Goal: Navigation & Orientation: Find specific page/section

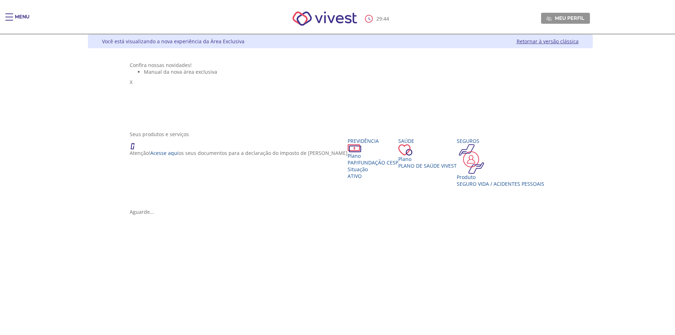
click at [11, 20] on span "Main header" at bounding box center [9, 20] width 8 height 1
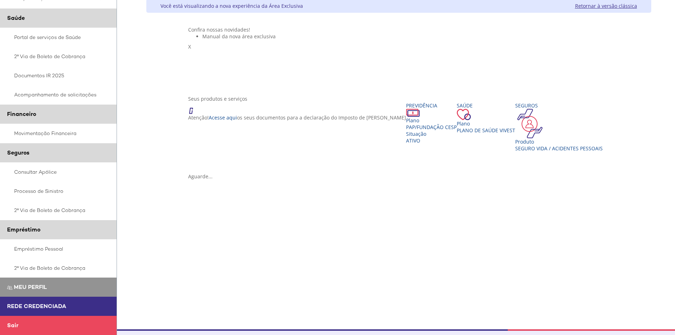
scroll to position [71, 0]
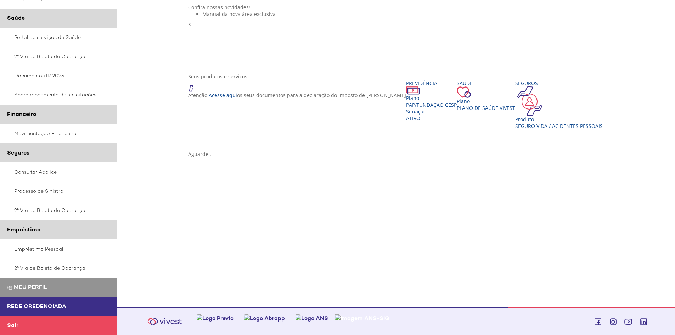
drag, startPoint x: 303, startPoint y: 28, endPoint x: 315, endPoint y: 51, distance: 25.7
click at [304, 17] on ul "Manual da nova área exclusiva" at bounding box center [398, 14] width 421 height 7
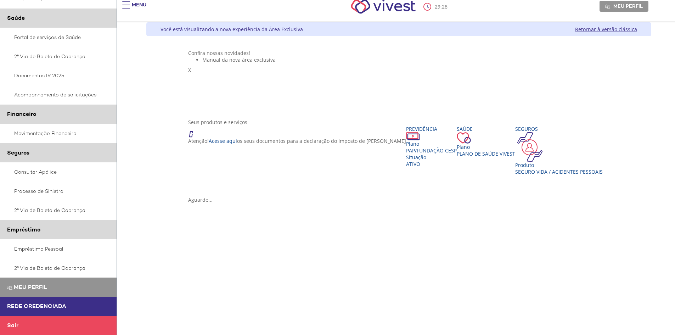
click at [637, 28] on link "Retornar à versão clássica" at bounding box center [606, 29] width 62 height 7
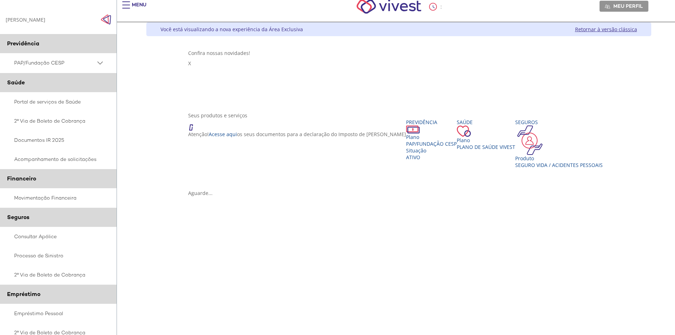
scroll to position [12, 0]
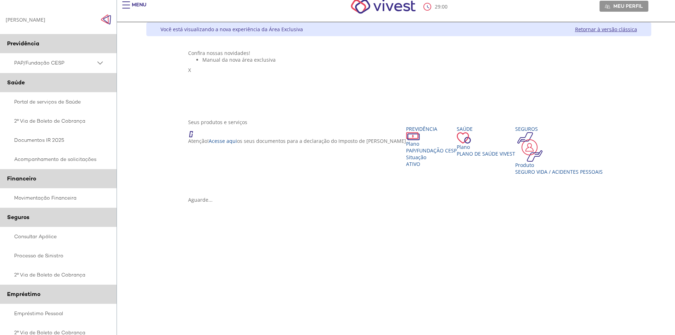
click at [130, 9] on div "Main header" at bounding box center [126, 8] width 8 height 14
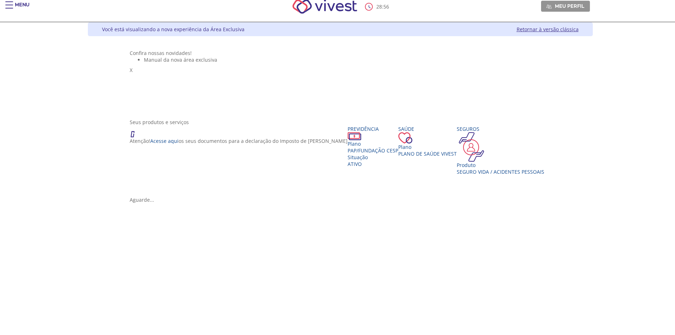
click at [85, 4] on div "28 : 56 Meu perfil Alterar Senha Sair" at bounding box center [337, 6] width 505 height 30
click at [10, 7] on div "Main header" at bounding box center [9, 8] width 8 height 14
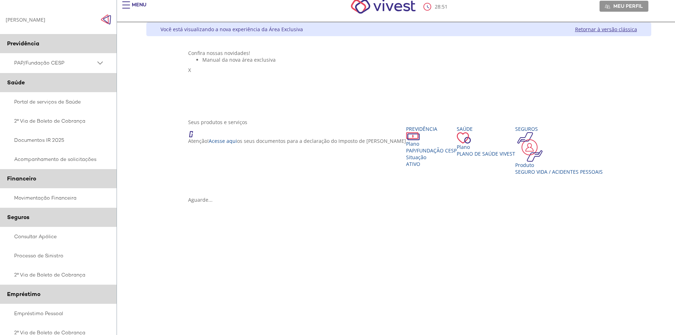
click at [106, 17] on img "Click to close side navigation." at bounding box center [106, 19] width 11 height 11
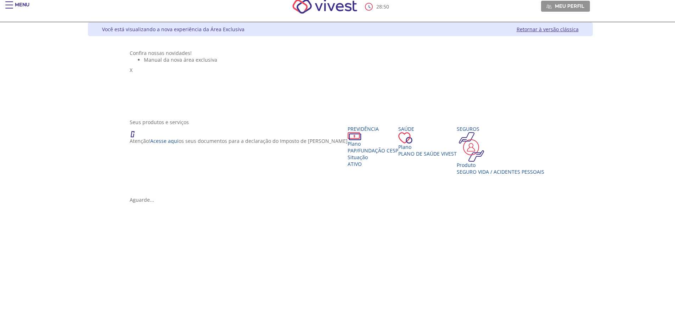
click at [21, 5] on div "Menu" at bounding box center [22, 8] width 15 height 14
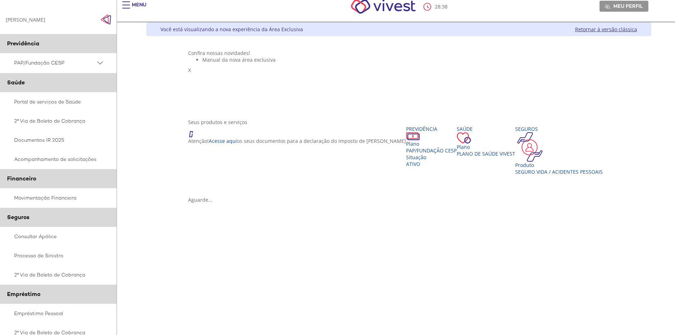
scroll to position [65, 0]
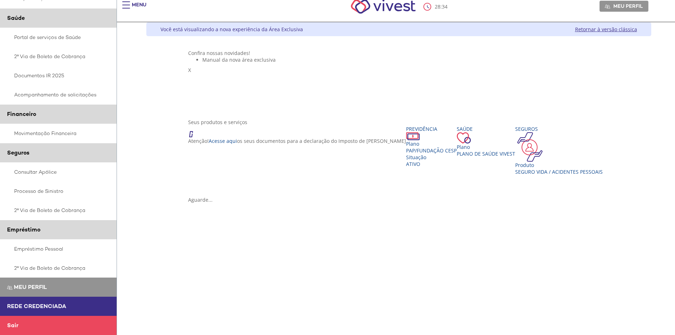
click at [615, 30] on link "Retornar à versão clássica" at bounding box center [606, 29] width 62 height 7
